Goal: Navigation & Orientation: Find specific page/section

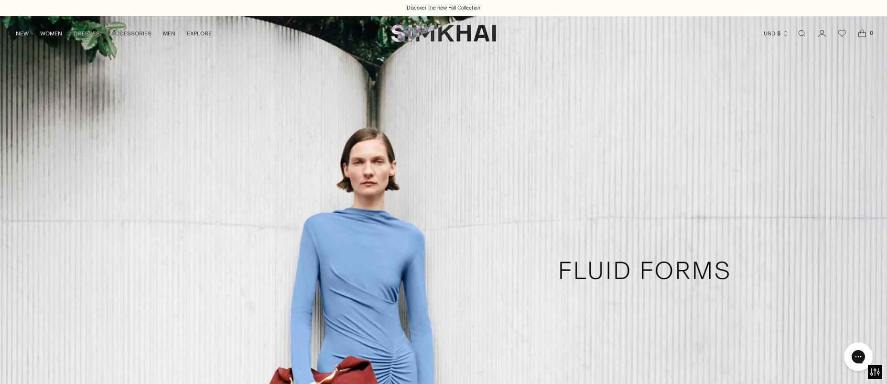
click at [583, 310] on link "/collections/dresses-all" at bounding box center [443, 270] width 887 height 509
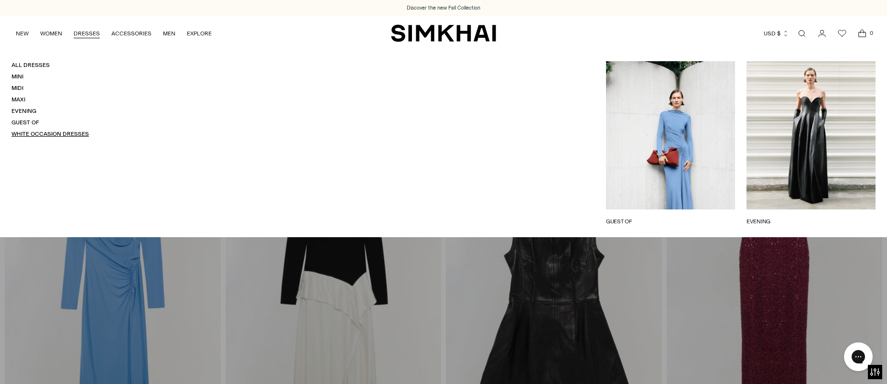
click at [37, 134] on link "White Occasion Dresses" at bounding box center [49, 134] width 77 height 7
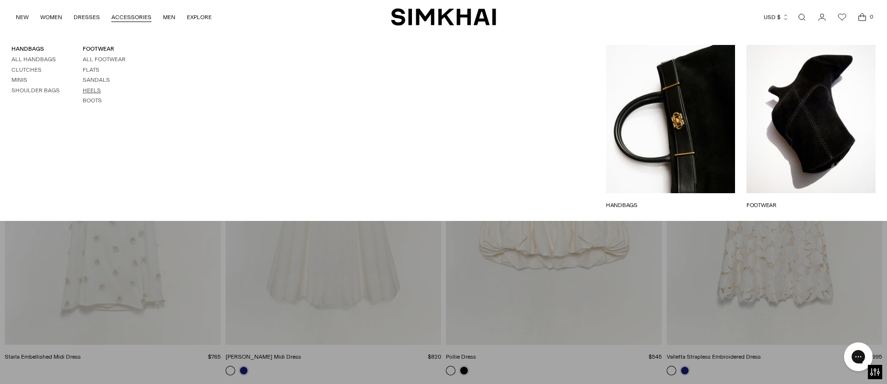
click at [88, 91] on link "Heels" at bounding box center [92, 90] width 18 height 7
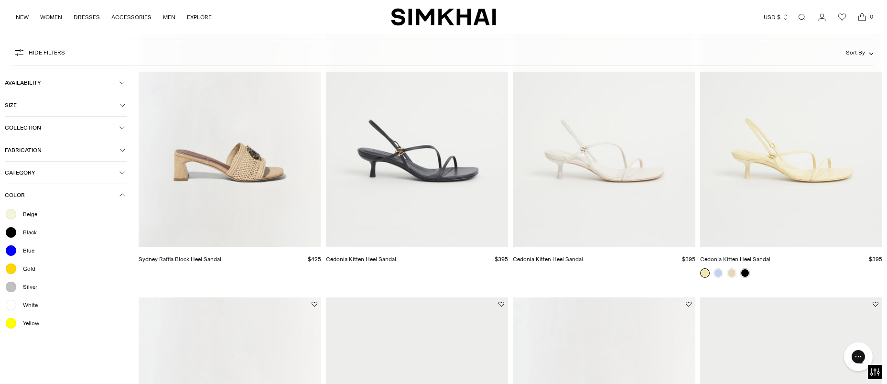
scroll to position [2056, 0]
